Goal: Transaction & Acquisition: Book appointment/travel/reservation

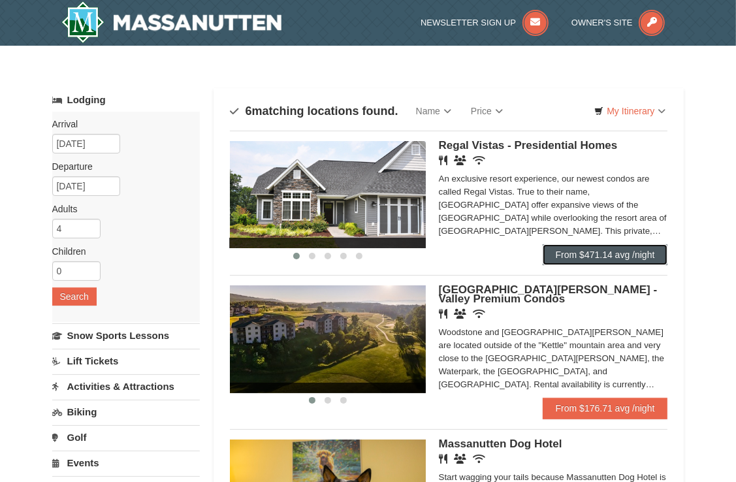
click at [559, 257] on link "From $471.14 avg /night" at bounding box center [604, 254] width 125 height 21
